Goal: Information Seeking & Learning: Learn about a topic

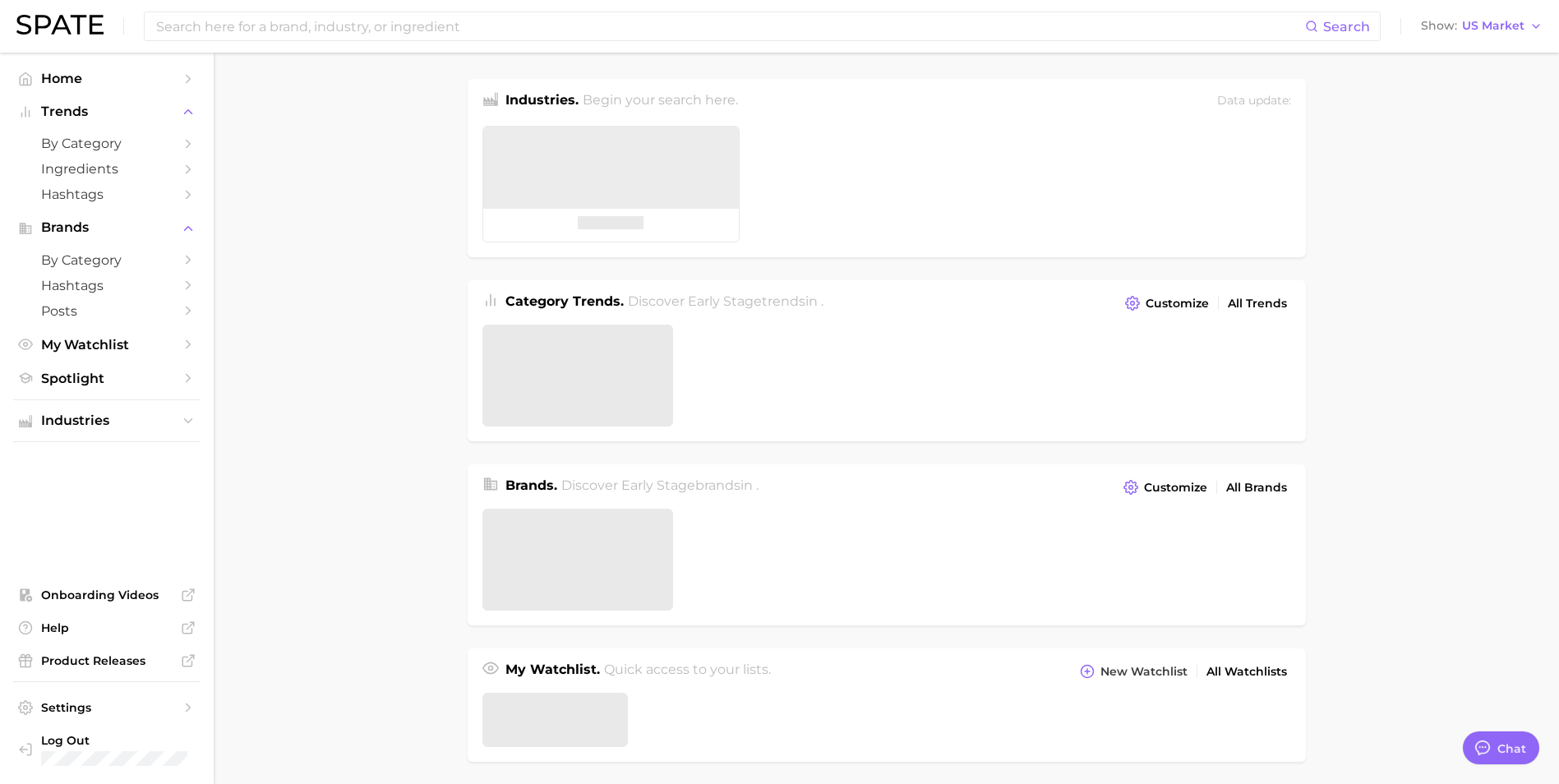
type textarea "x"
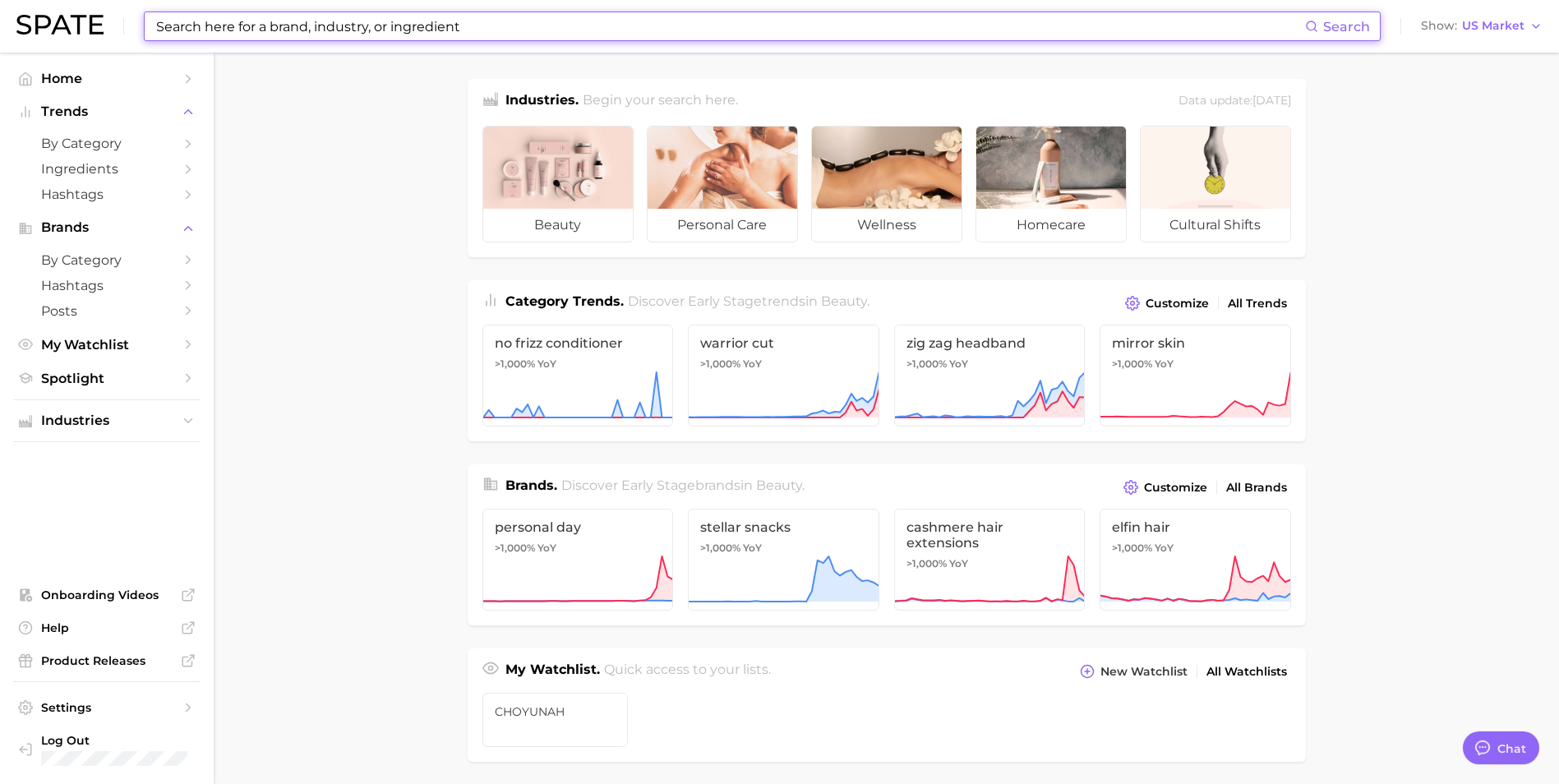
click at [890, 21] on input at bounding box center [729, 26] width 1151 height 28
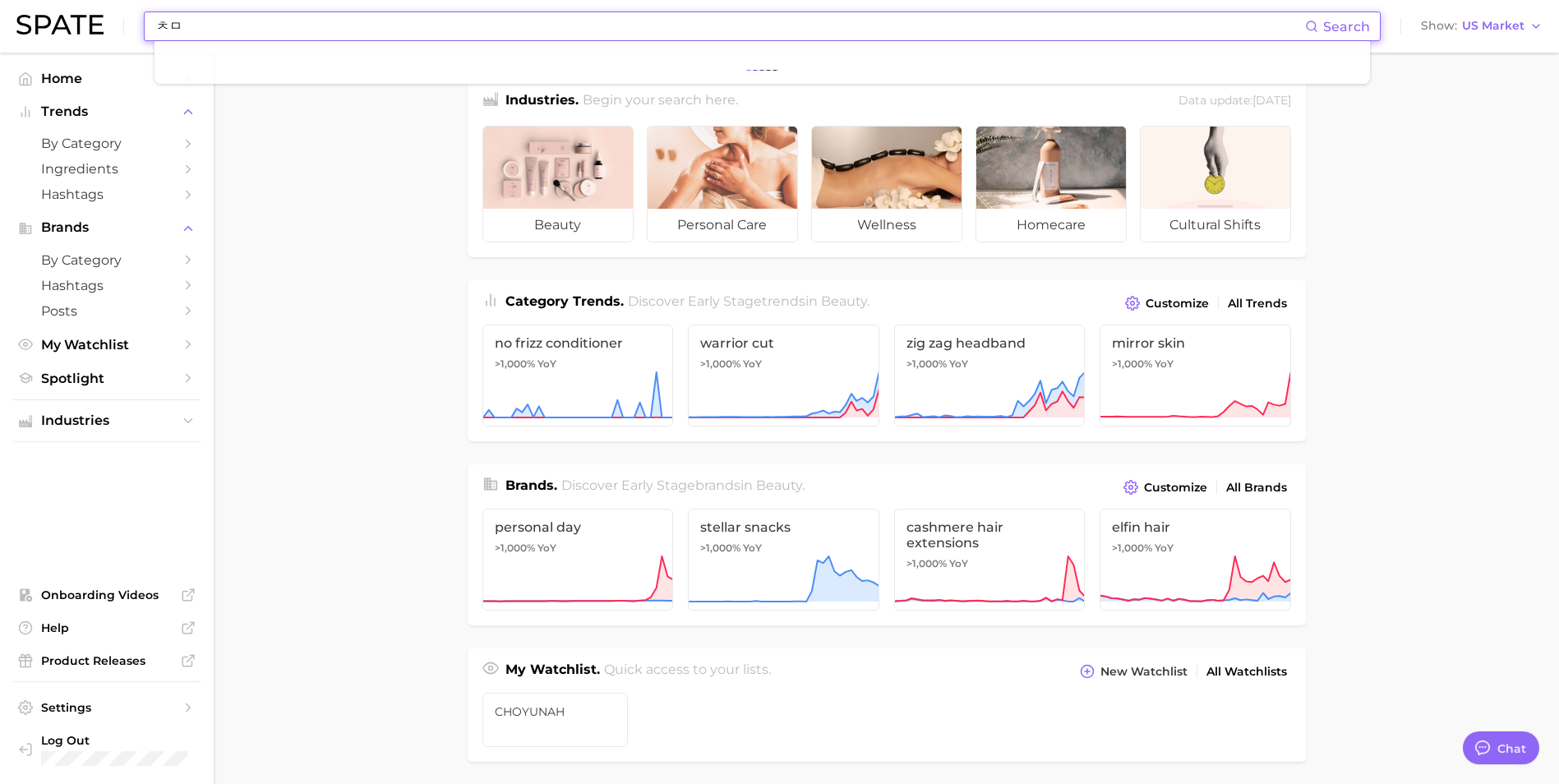
type input "ㅊ"
type input "carnosine"
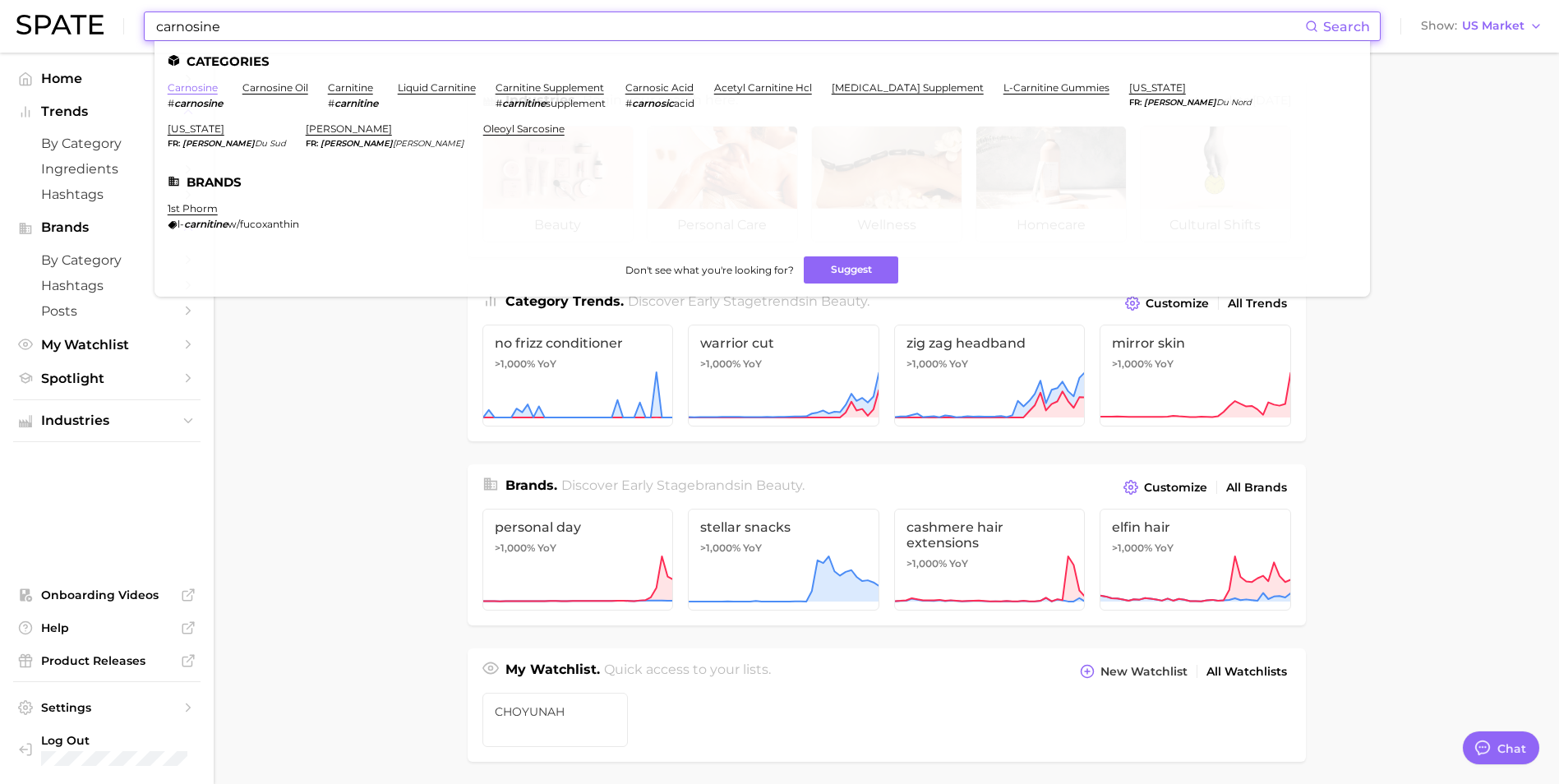
click at [205, 90] on link "carnosine" at bounding box center [192, 87] width 50 height 12
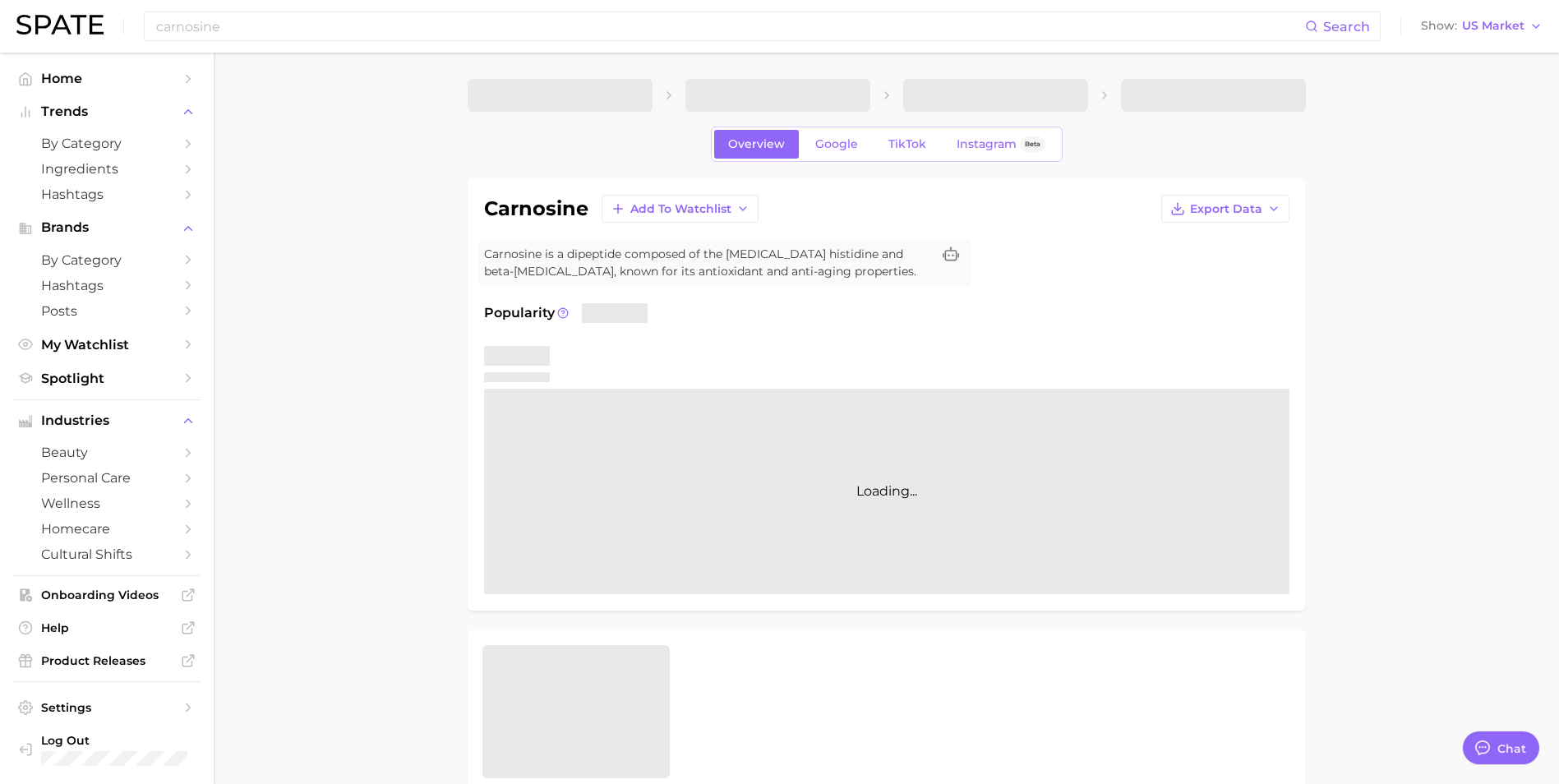
type textarea "x"
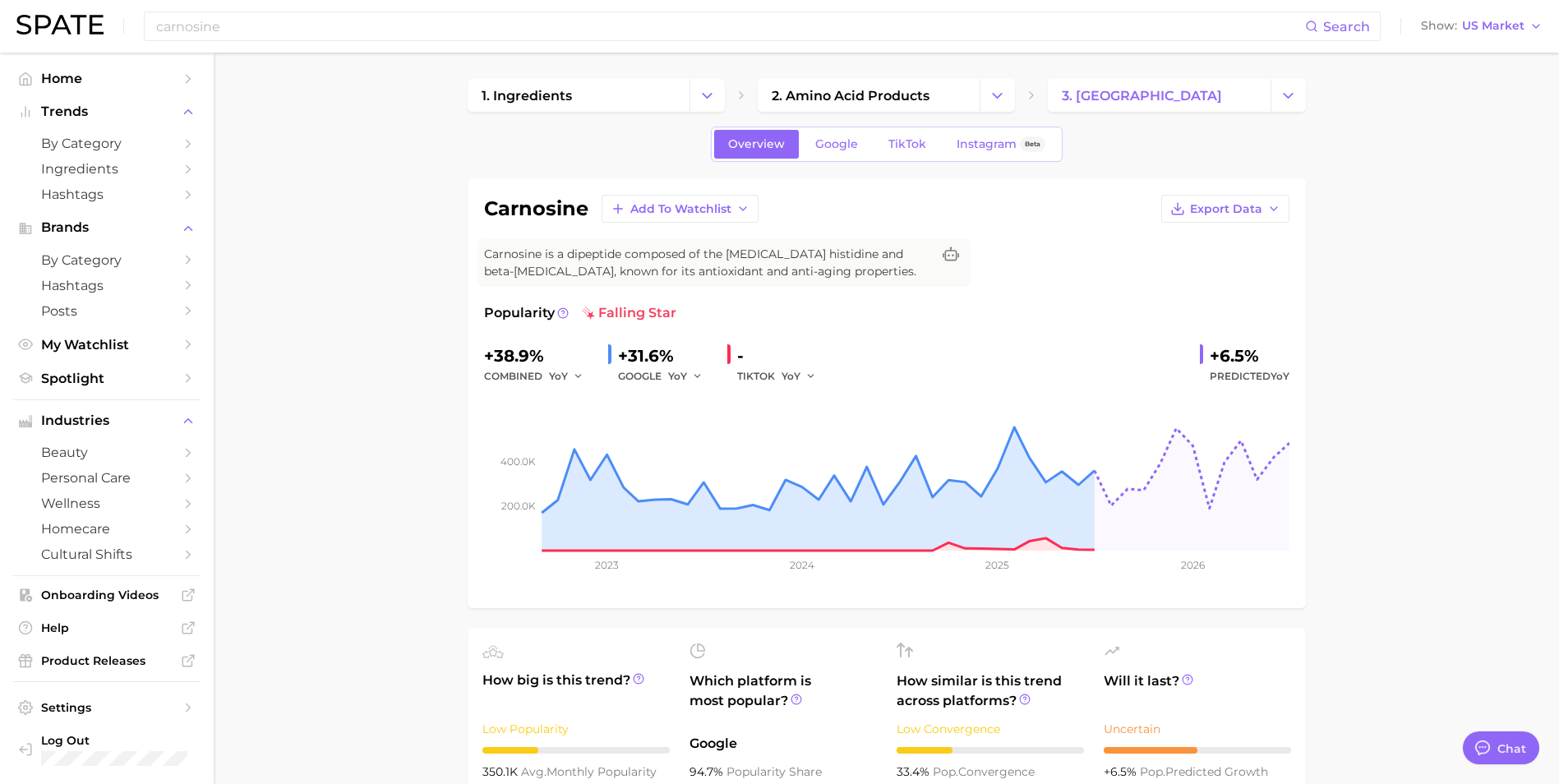
click at [231, 28] on input "carnosine" at bounding box center [729, 26] width 1151 height 28
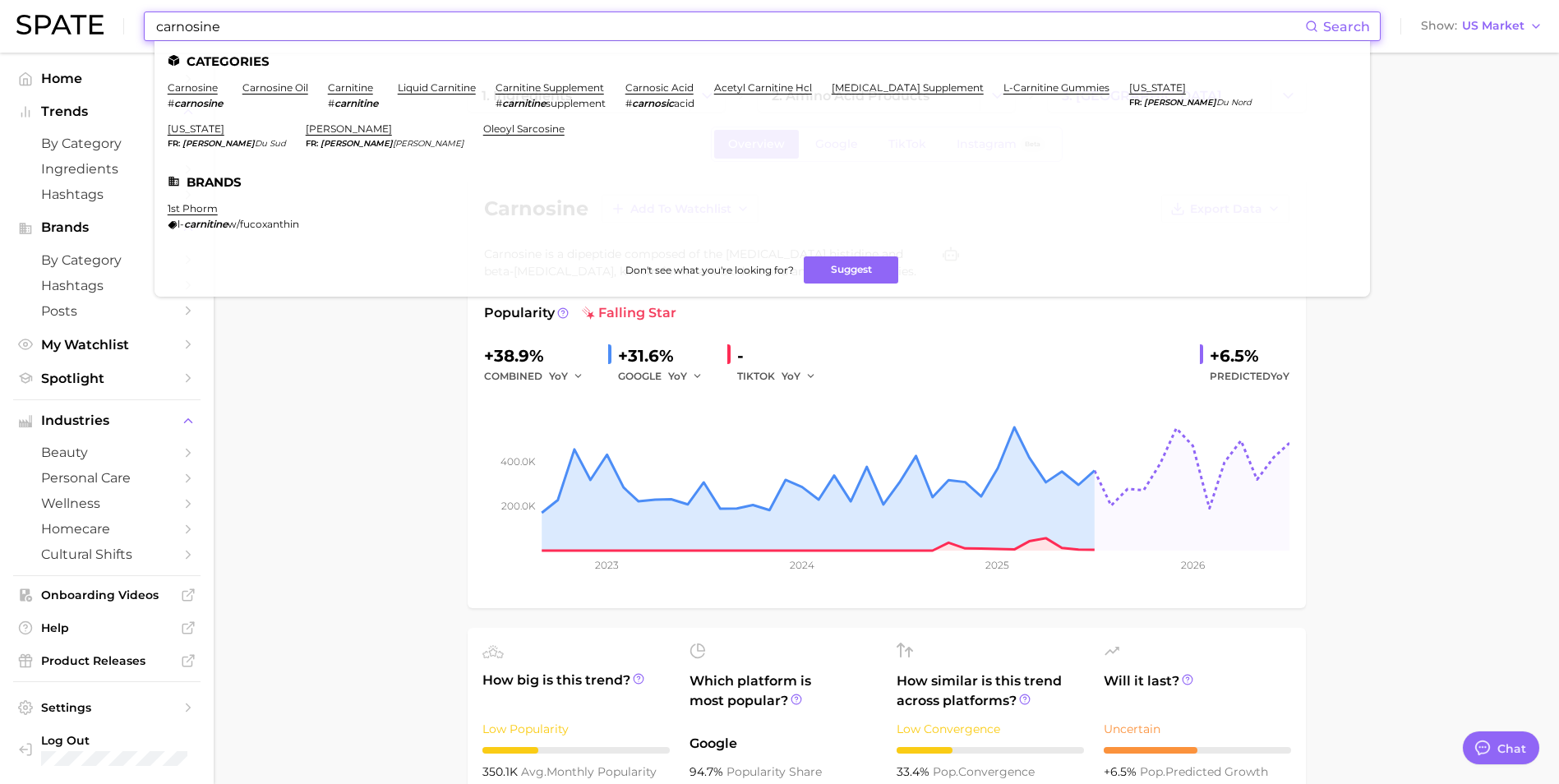
drag, startPoint x: 226, startPoint y: 27, endPoint x: 121, endPoint y: 27, distance: 105.0
click at [127, 26] on div "carnosine Search Categories carnosine # carnosine carnosine oil carnitine # car…" at bounding box center [780, 26] width 1527 height 52
paste input "[MEDICAL_DATA]"
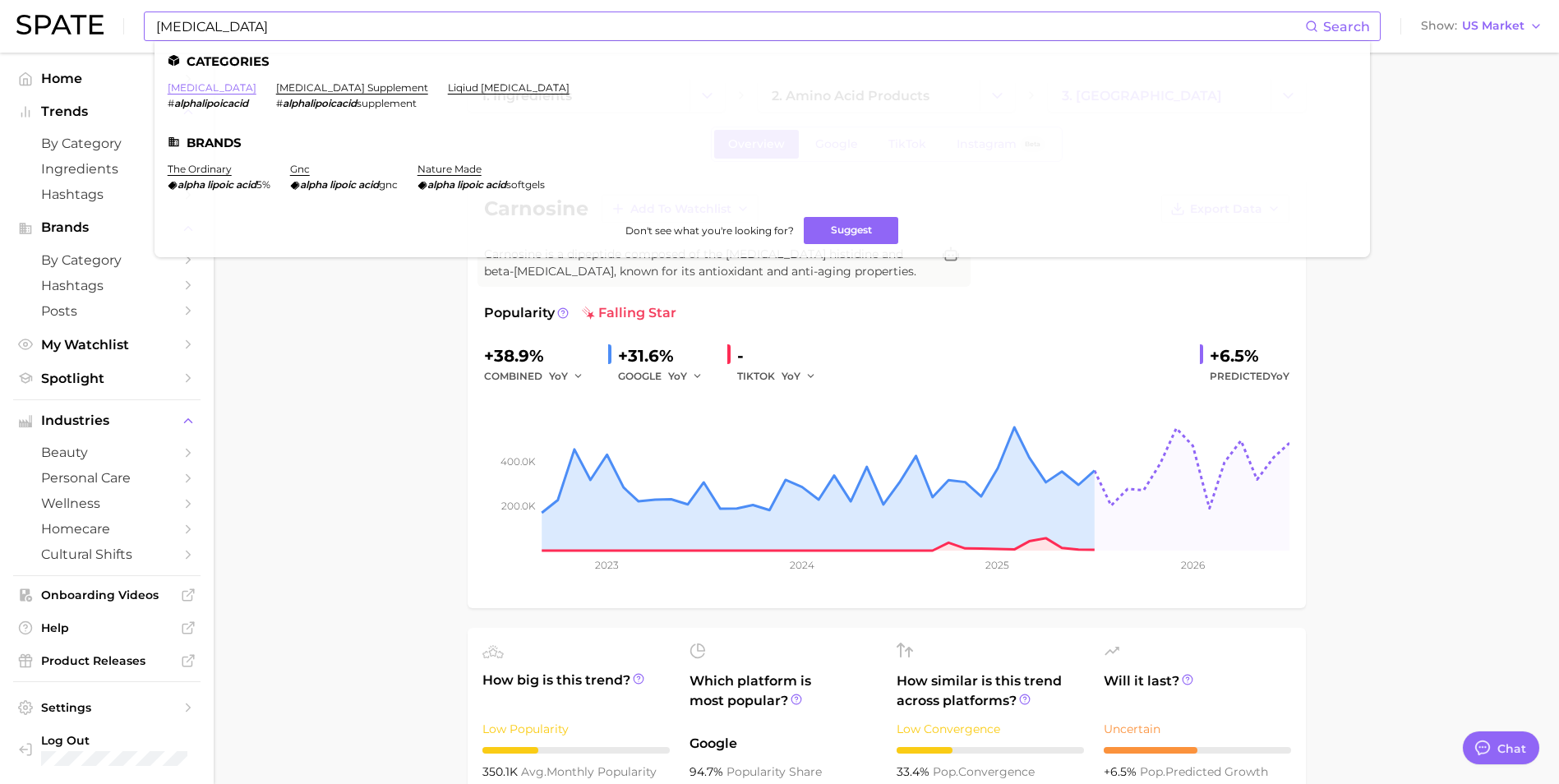
click at [215, 86] on link "[MEDICAL_DATA]" at bounding box center [212, 87] width 89 height 12
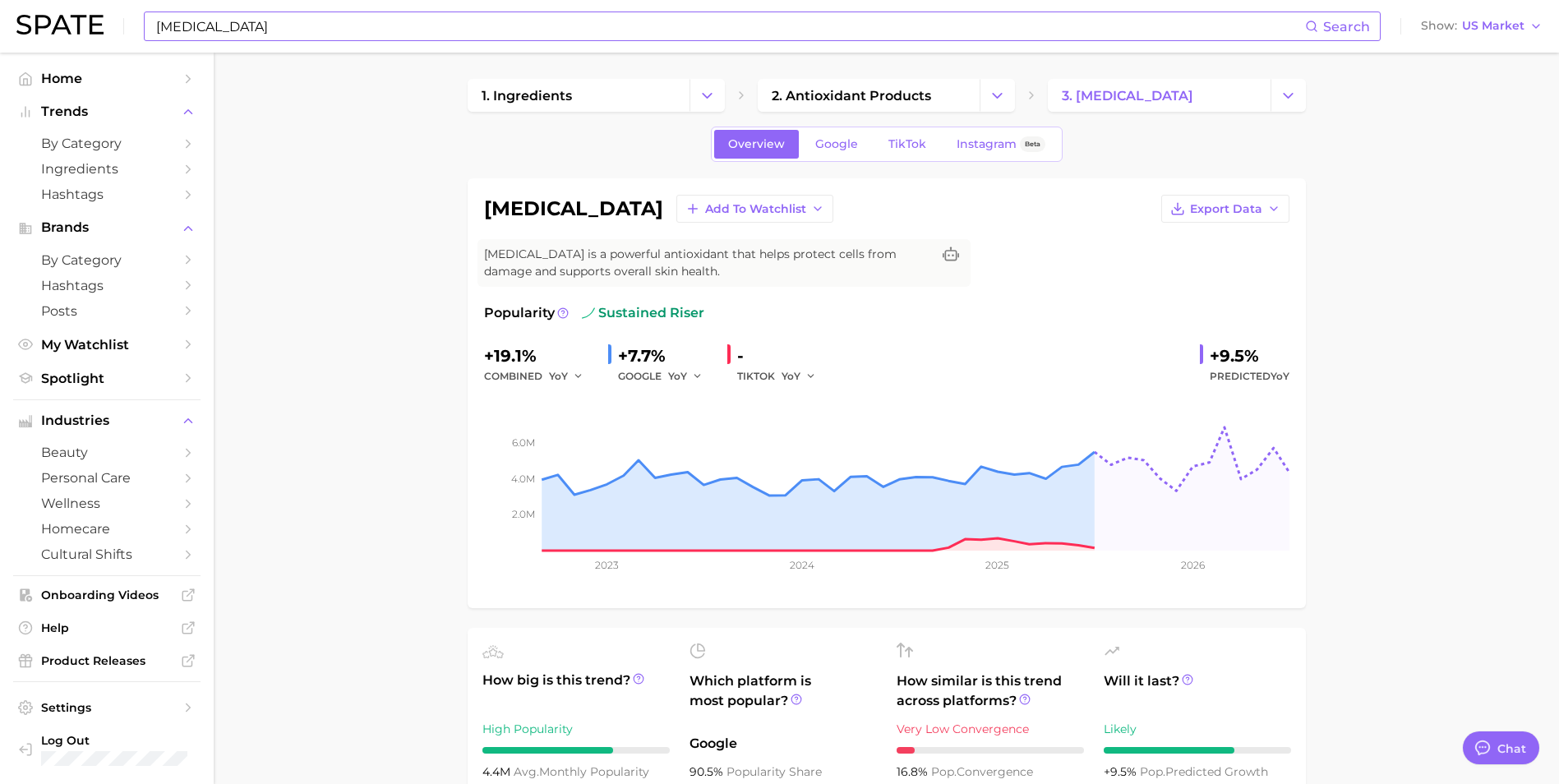
click at [257, 23] on input "[MEDICAL_DATA]" at bounding box center [729, 26] width 1151 height 28
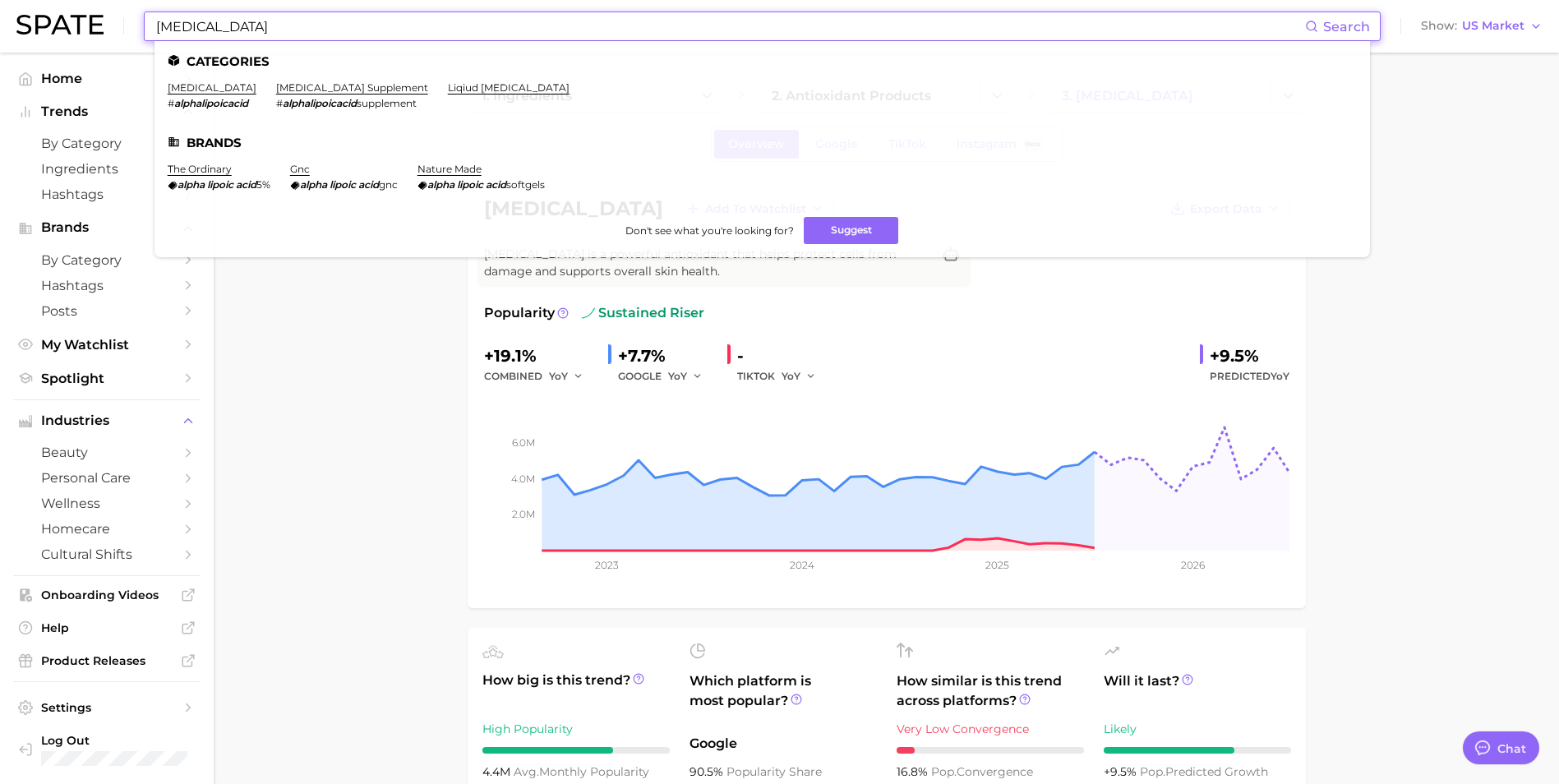
drag, startPoint x: 306, startPoint y: 34, endPoint x: 174, endPoint y: 34, distance: 132.0
click at [174, 34] on input "[MEDICAL_DATA]" at bounding box center [729, 26] width 1151 height 28
click at [307, 21] on input "[MEDICAL_DATA]" at bounding box center [729, 26] width 1151 height 28
drag, startPoint x: 332, startPoint y: 25, endPoint x: -3, endPoint y: 27, distance: 335.0
click at [0, 27] on html "[MEDICAL_DATA] Search Categories [MEDICAL_DATA] # alphalipoicacid [MEDICAL_DATA…" at bounding box center [779, 392] width 1559 height 784
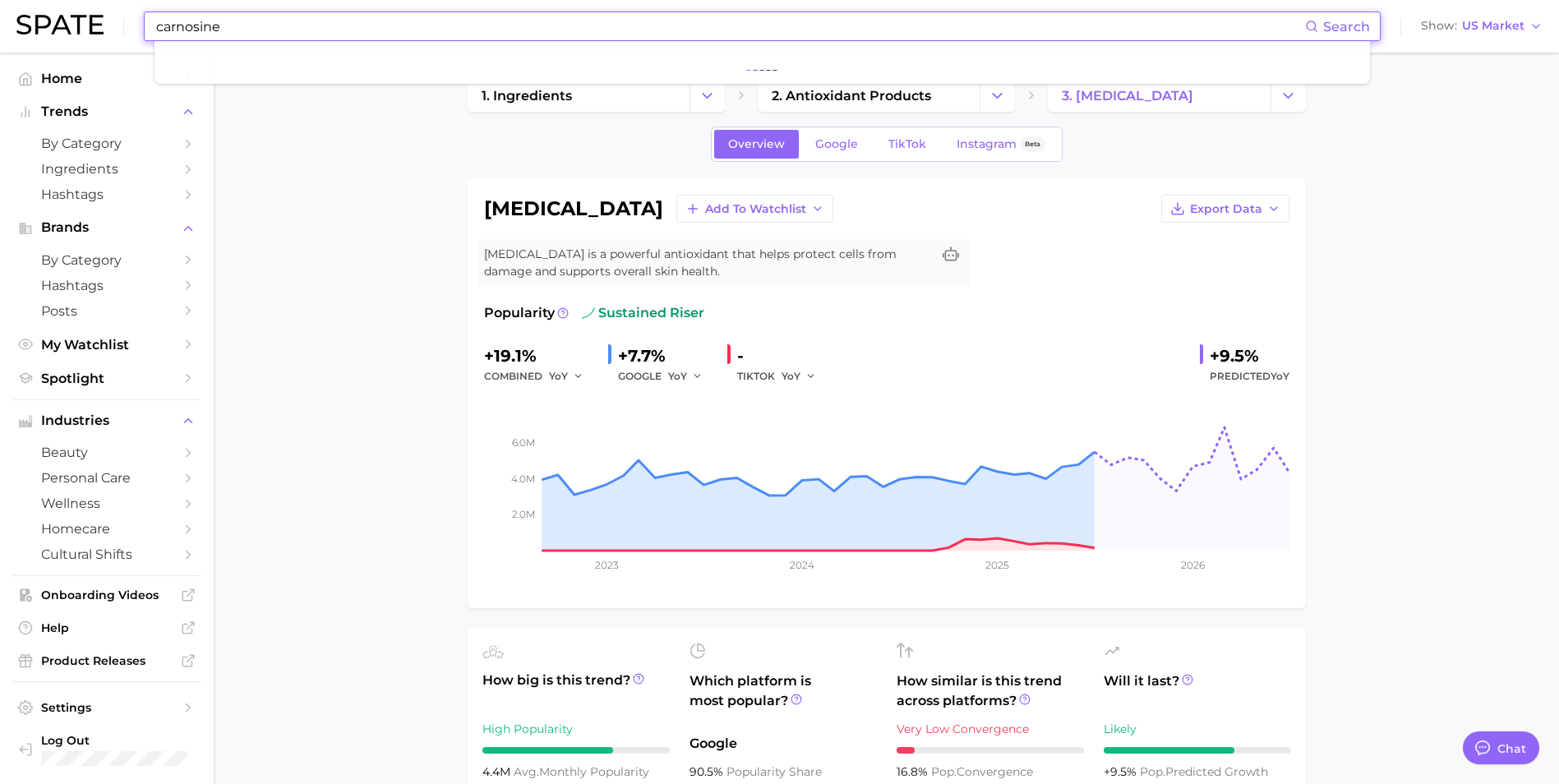
type input "carnosine"
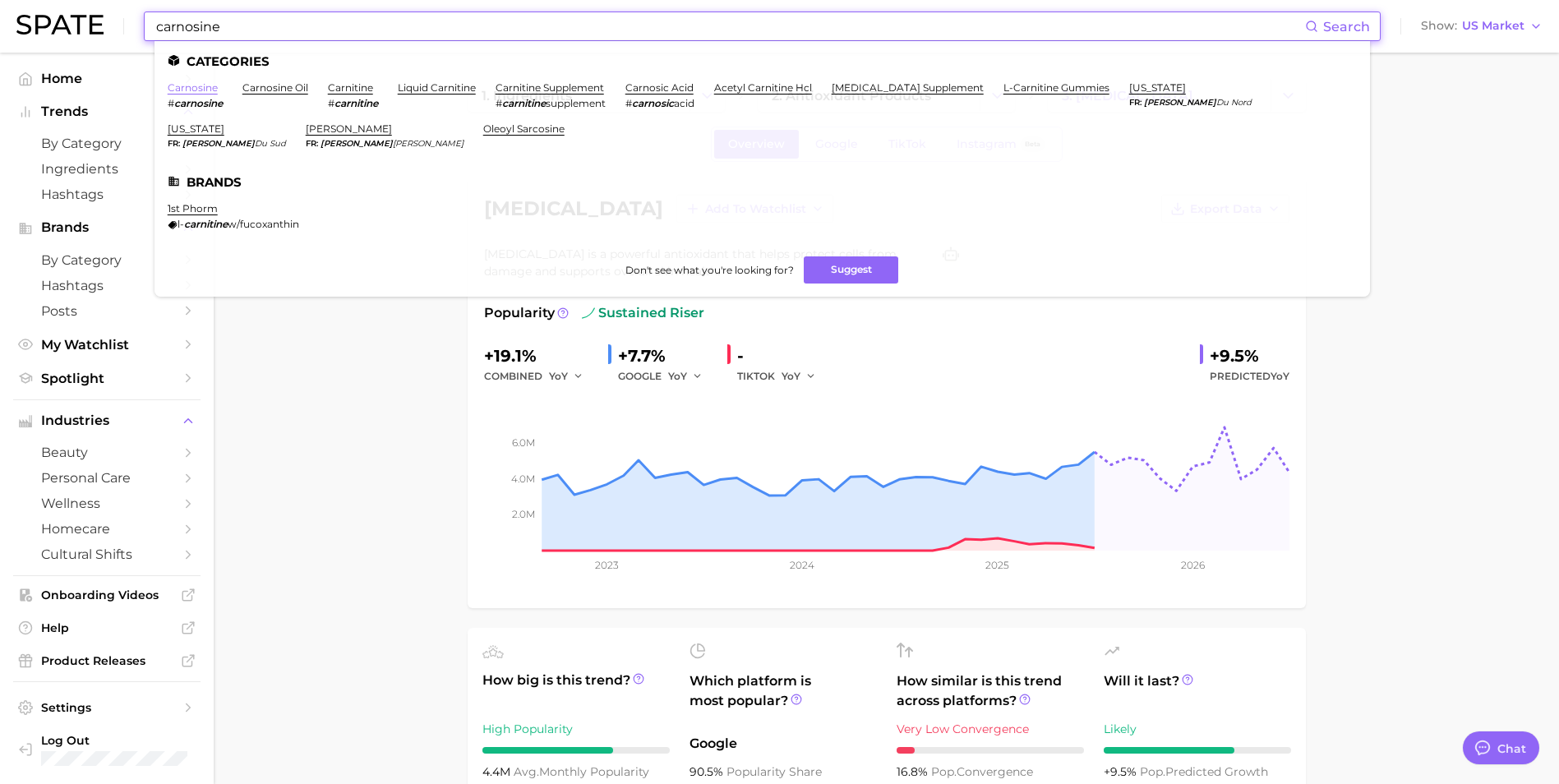
click at [186, 88] on link "carnosine" at bounding box center [192, 87] width 50 height 12
